Goal: Task Accomplishment & Management: Manage account settings

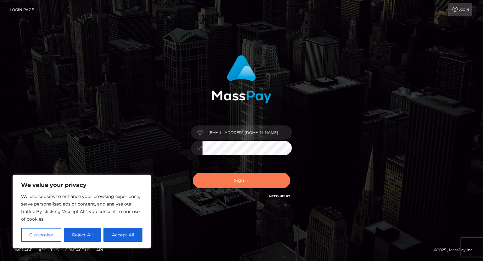
type input "[EMAIL_ADDRESS][DOMAIN_NAME]"
click at [228, 182] on button "Sign in" at bounding box center [242, 179] width 98 height 15
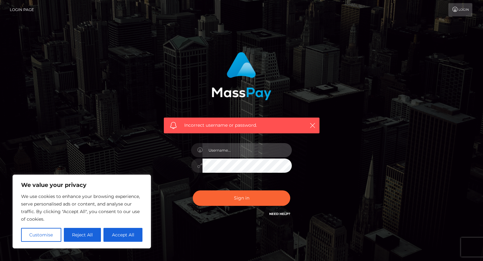
click at [240, 154] on input "text" at bounding box center [247, 150] width 89 height 14
type input "[EMAIL_ADDRESS][DOMAIN_NAME]"
click at [193, 190] on button "Sign in" at bounding box center [242, 197] width 98 height 15
